Goal: Information Seeking & Learning: Understand process/instructions

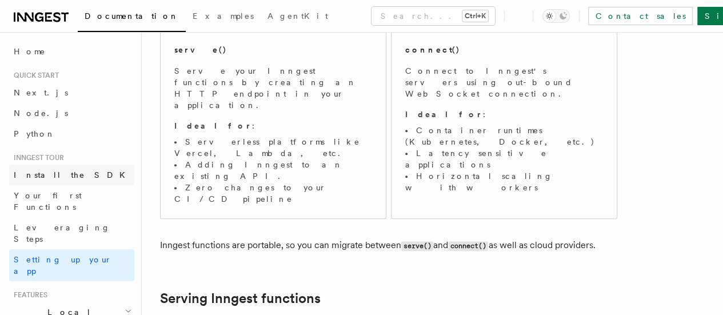
click at [59, 177] on span "Install the SDK" at bounding box center [73, 174] width 118 height 9
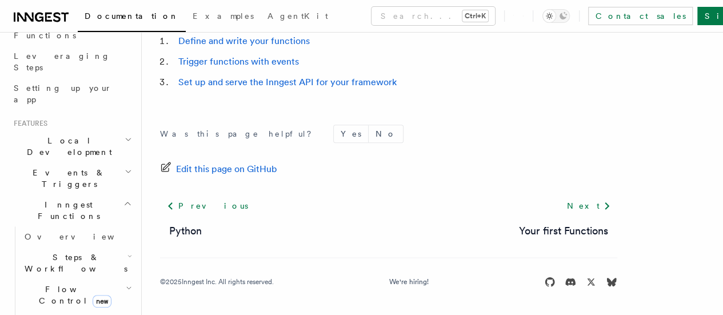
scroll to position [651, 0]
click at [54, 135] on span "Local Development" at bounding box center [66, 146] width 115 height 23
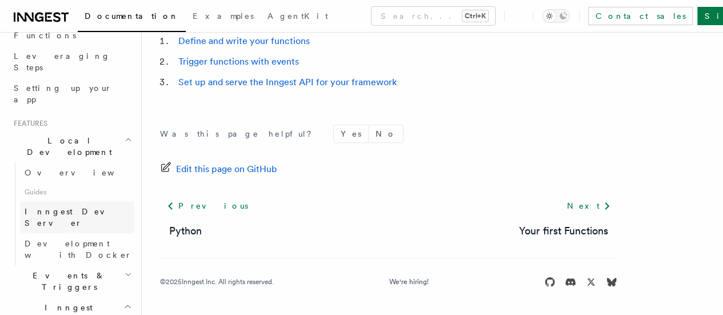
click at [65, 207] on span "Inngest Dev Server" at bounding box center [74, 217] width 98 height 21
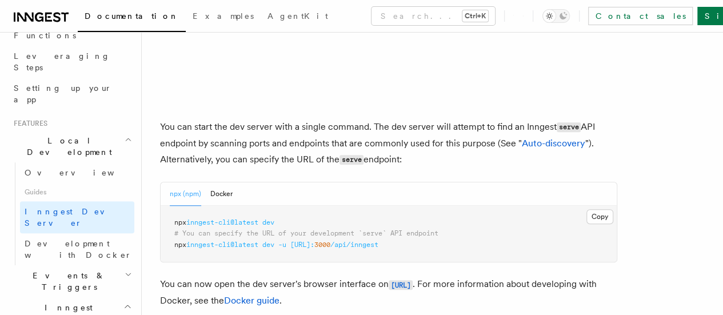
scroll to position [457, 0]
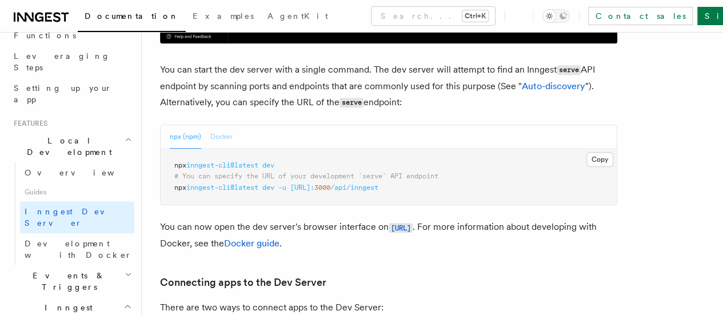
click at [216, 125] on button "Docker" at bounding box center [221, 136] width 22 height 23
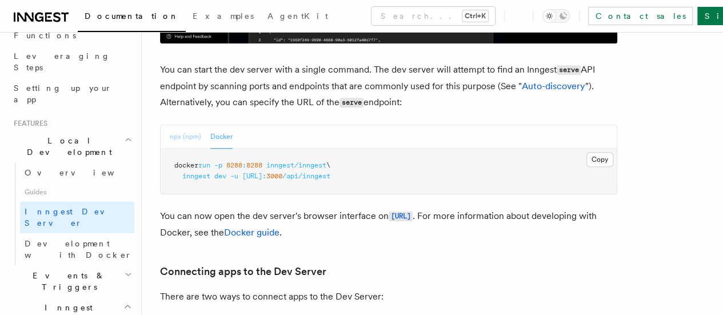
click at [181, 125] on button "npx (npm)" at bounding box center [185, 136] width 31 height 23
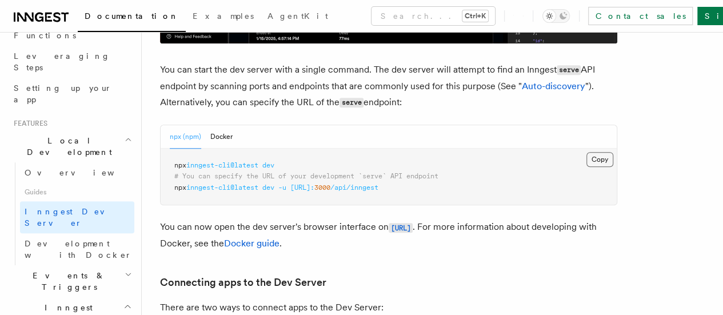
click at [587, 152] on button "Copy Copied" at bounding box center [600, 159] width 27 height 15
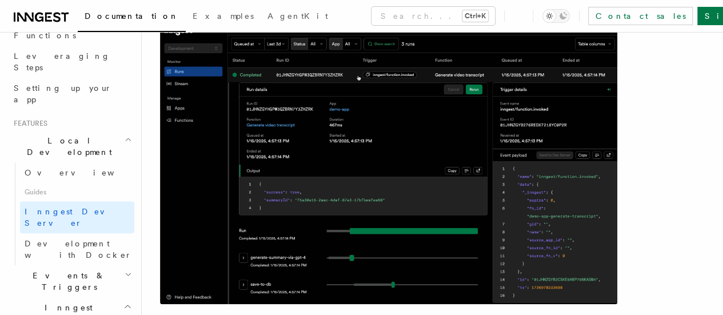
scroll to position [229, 0]
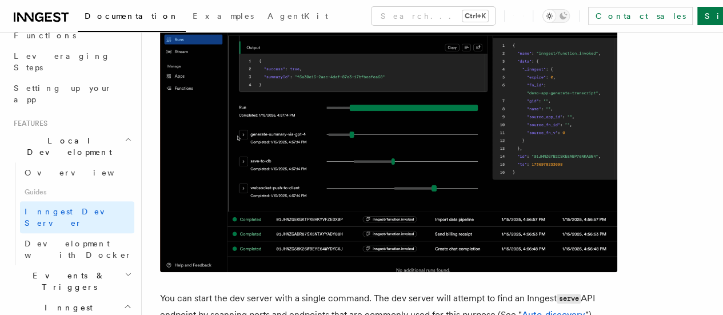
click at [533, 204] on img at bounding box center [388, 116] width 457 height 311
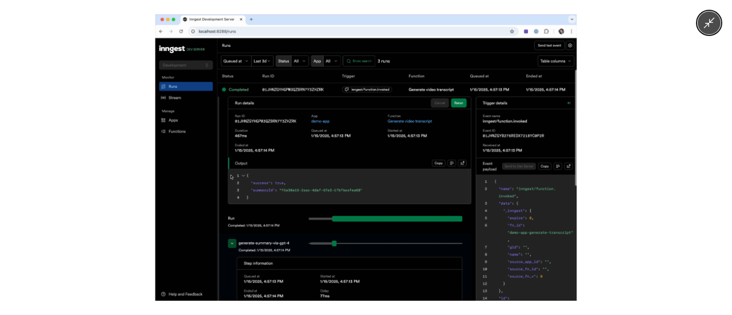
click at [460, 186] on img at bounding box center [365, 157] width 421 height 286
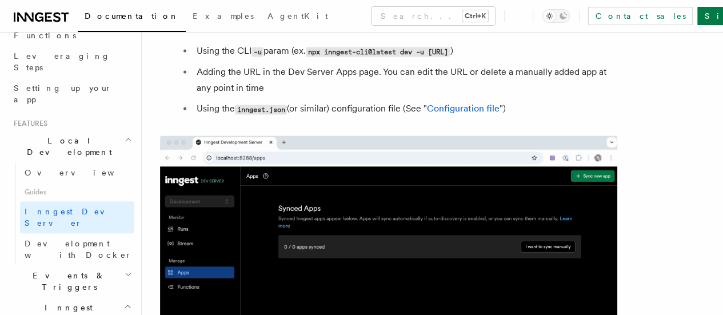
scroll to position [800, 0]
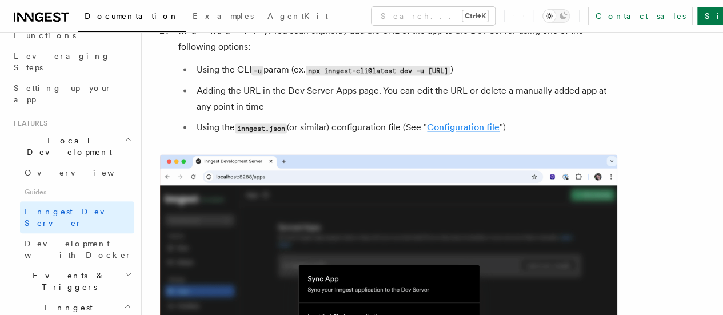
click at [454, 122] on link "Configuration file" at bounding box center [463, 127] width 73 height 11
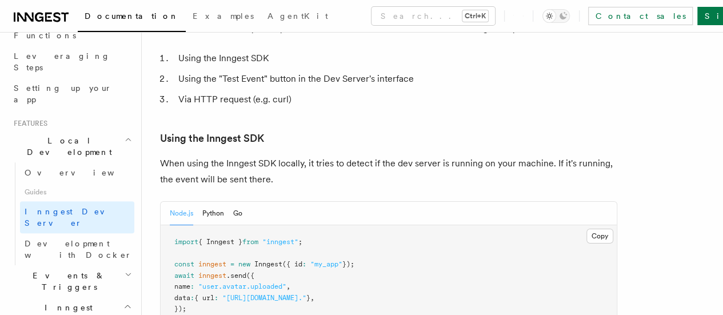
scroll to position [2058, 0]
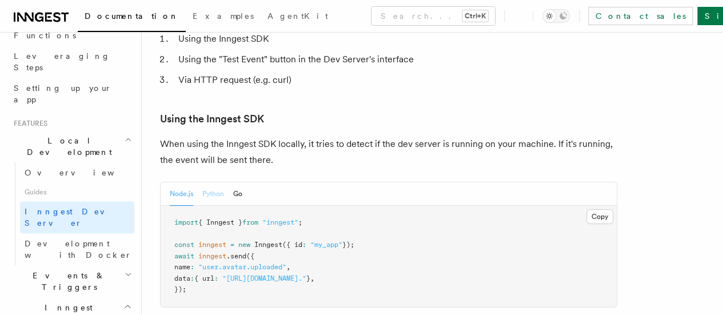
click at [215, 182] on button "Python" at bounding box center [213, 193] width 22 height 23
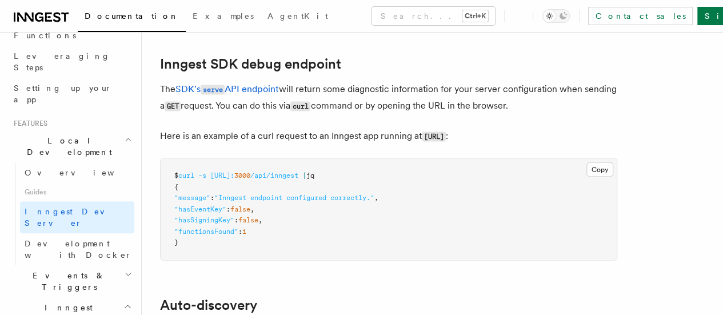
scroll to position [3265, 0]
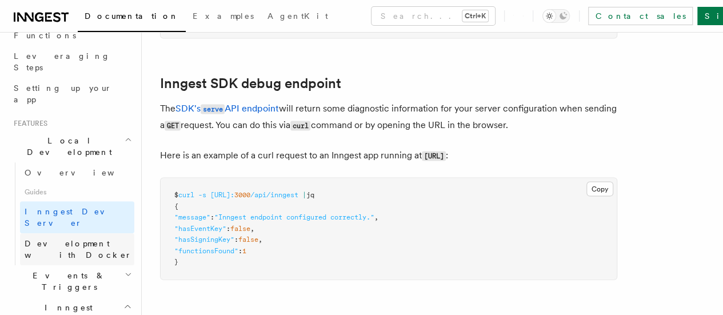
click at [37, 239] on span "Development with Docker" at bounding box center [78, 249] width 107 height 21
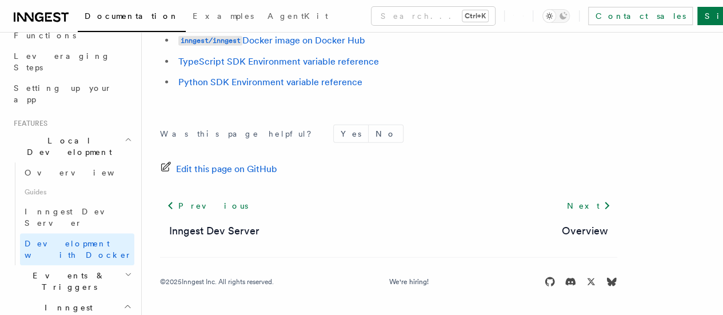
scroll to position [1447, 0]
click at [79, 207] on span "Inngest Dev Server" at bounding box center [74, 217] width 98 height 21
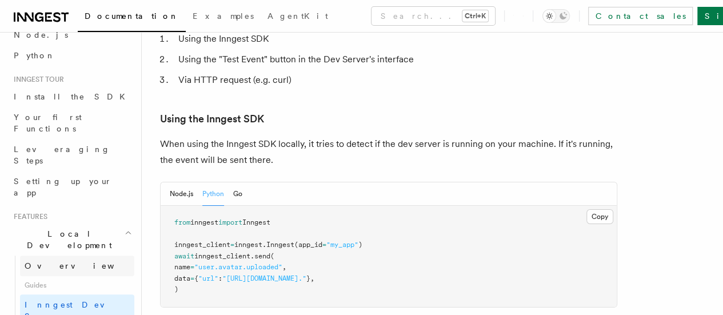
scroll to position [57, 0]
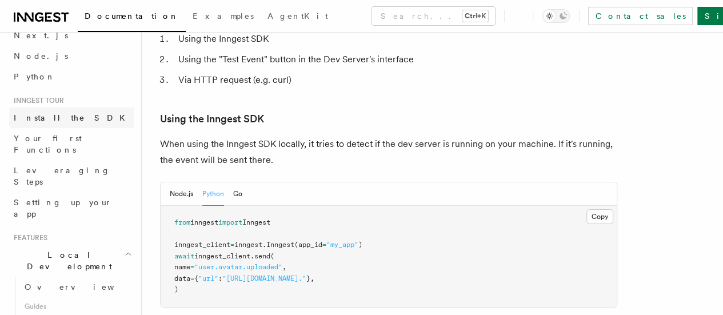
click at [50, 113] on span "Install the SDK" at bounding box center [73, 117] width 118 height 9
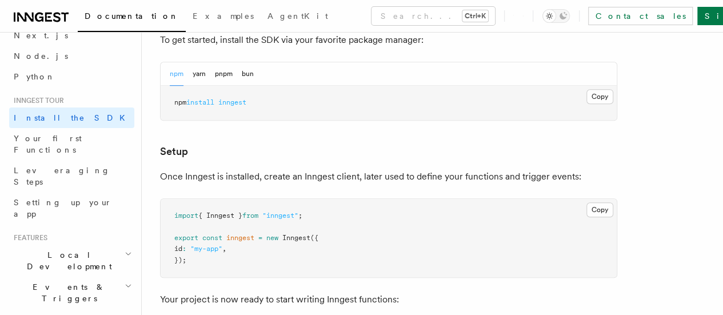
scroll to position [308, 0]
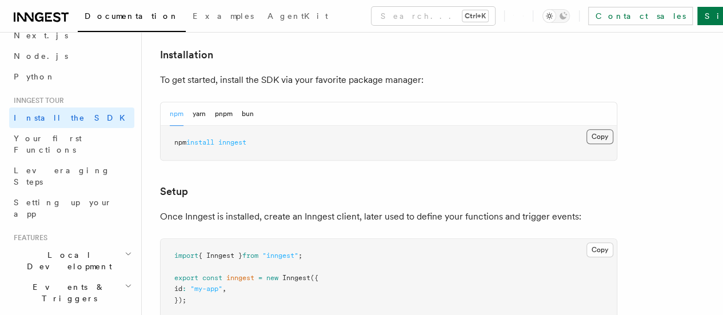
click at [587, 138] on button "Copy Copied" at bounding box center [600, 136] width 27 height 15
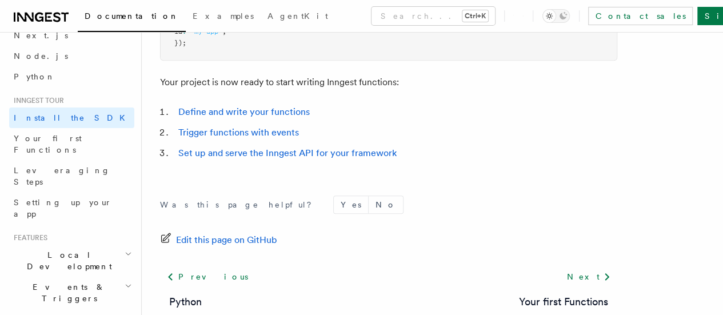
scroll to position [651, 0]
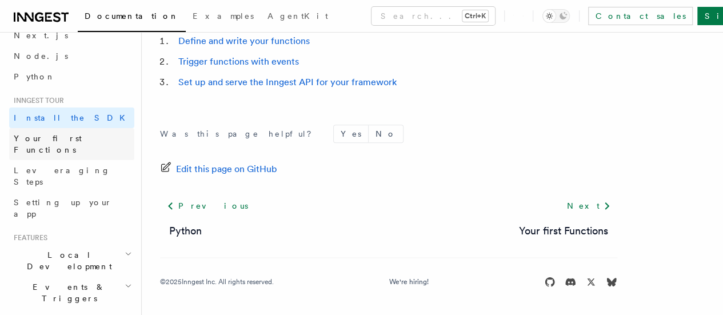
click at [74, 136] on span "Your first Functions" at bounding box center [48, 144] width 68 height 21
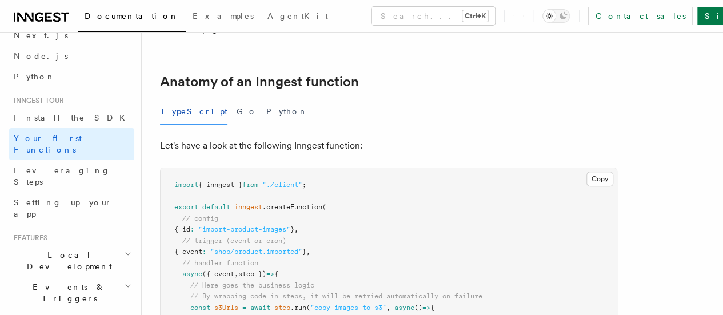
scroll to position [172, 0]
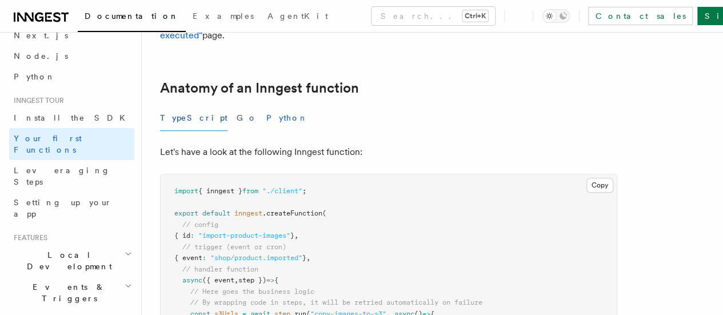
click at [266, 118] on button "Python" at bounding box center [287, 118] width 42 height 26
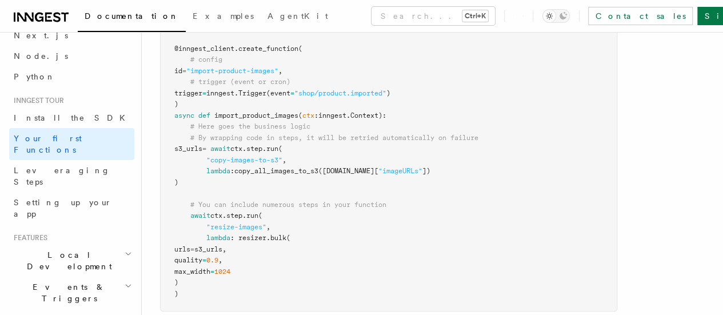
scroll to position [457, 0]
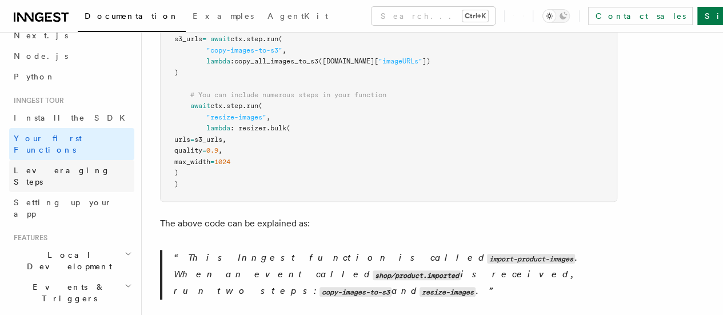
click at [66, 166] on span "Leveraging Steps" at bounding box center [62, 176] width 97 height 21
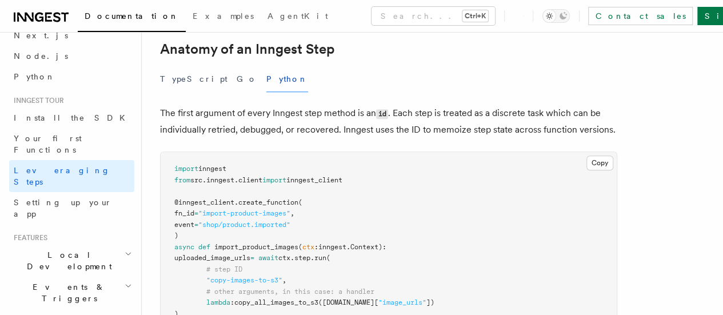
scroll to position [572, 0]
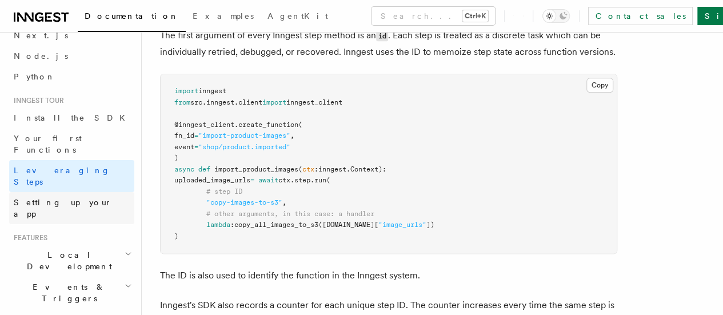
click at [81, 197] on span "Setting up your app" at bounding box center [74, 208] width 121 height 23
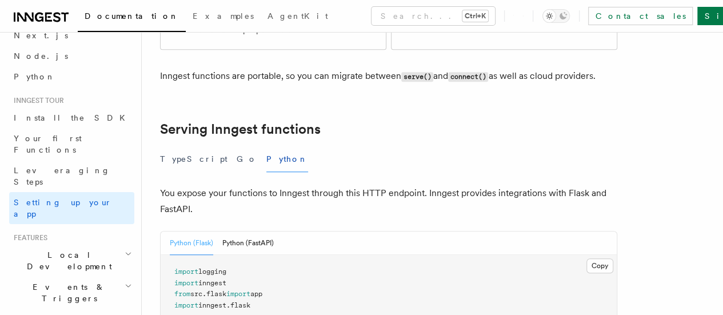
scroll to position [400, 0]
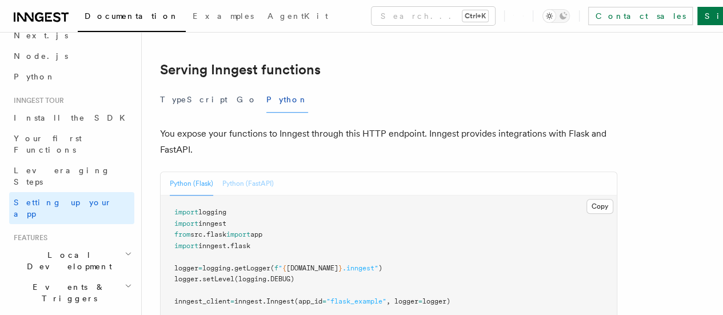
click at [245, 172] on button "Python (FastAPI)" at bounding box center [247, 183] width 51 height 23
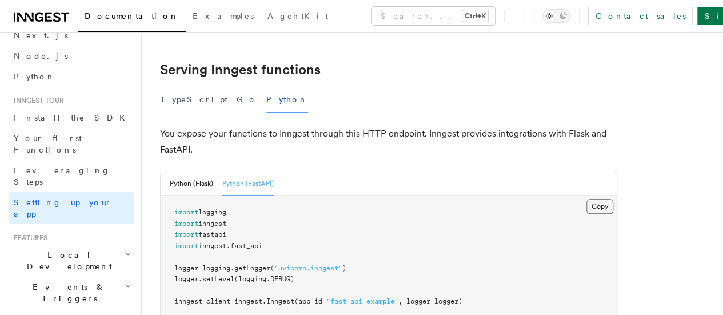
click at [587, 199] on button "Copy Copied" at bounding box center [600, 206] width 27 height 15
